Goal: Find specific page/section: Find specific page/section

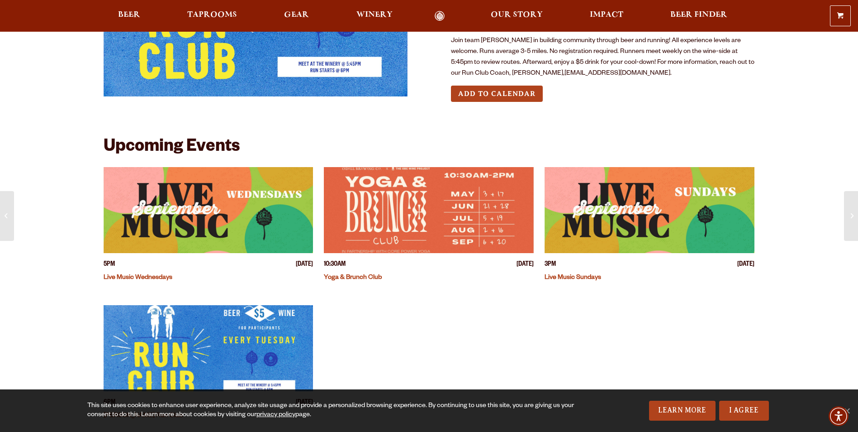
scroll to position [272, 0]
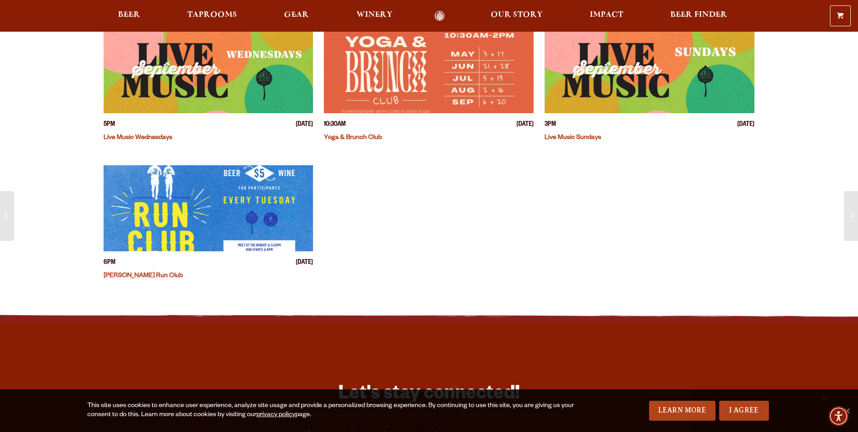
click at [229, 14] on span "Taprooms" at bounding box center [212, 14] width 50 height 7
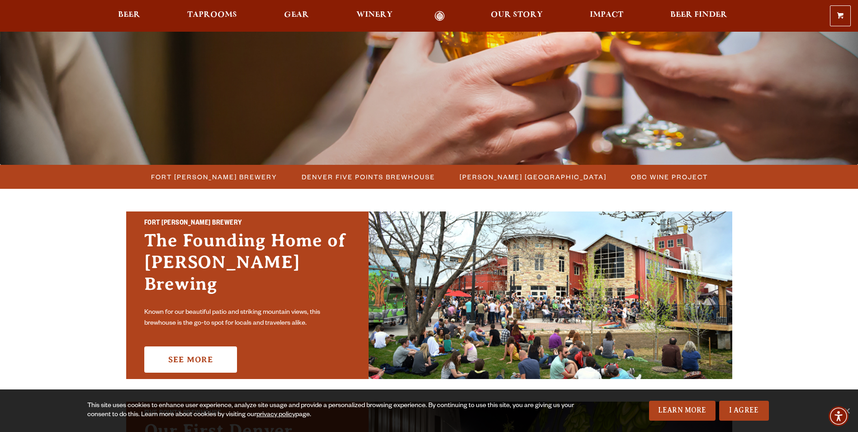
scroll to position [181, 0]
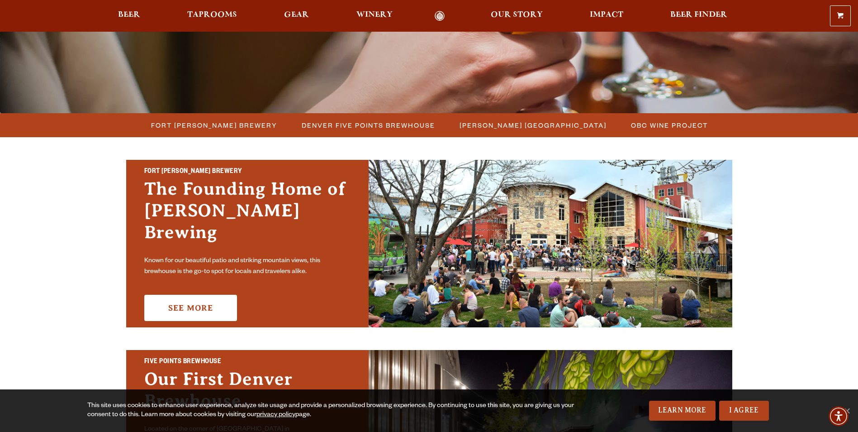
click at [380, 126] on span "Denver Five Points Brewhouse" at bounding box center [368, 125] width 133 height 13
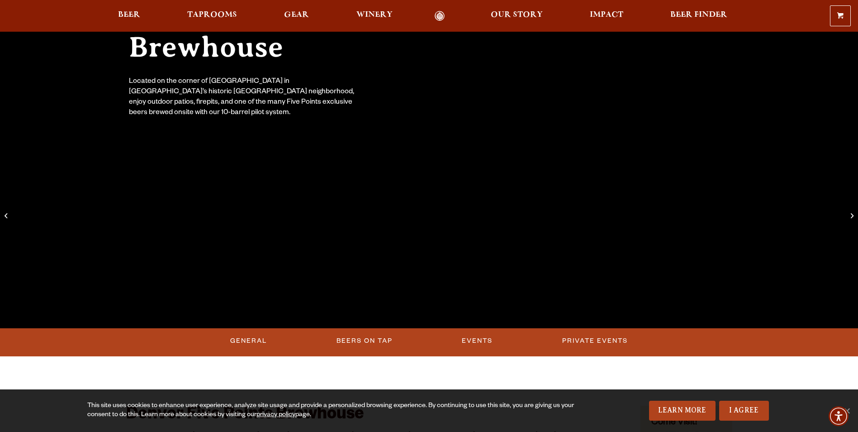
scroll to position [226, 0]
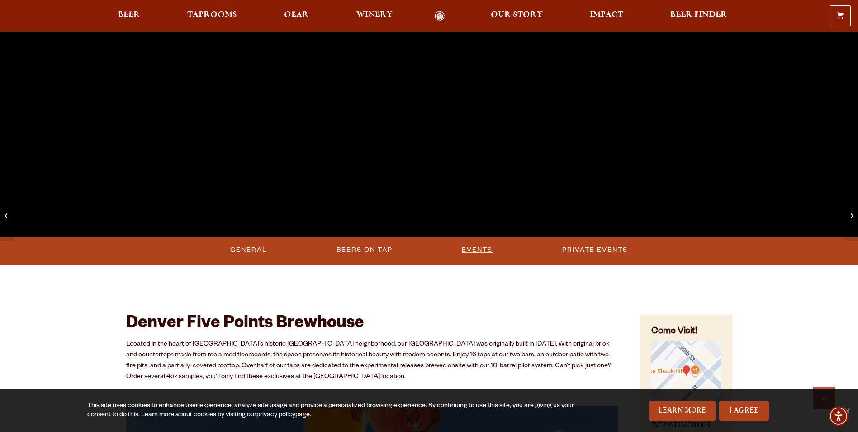
click at [480, 247] on link "Events" at bounding box center [477, 249] width 38 height 21
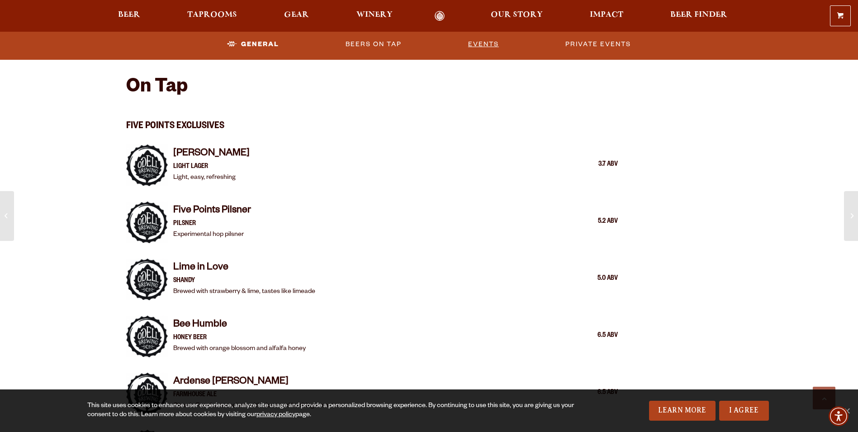
scroll to position [863, 0]
